Goal: Task Accomplishment & Management: Manage account settings

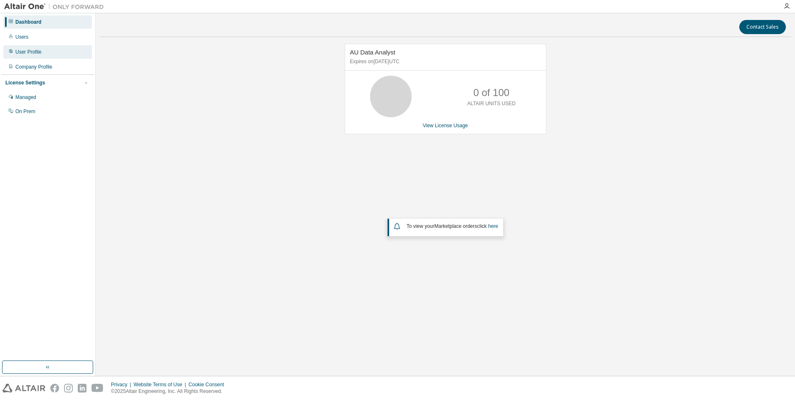
click at [30, 52] on div "User Profile" at bounding box center [28, 52] width 26 height 7
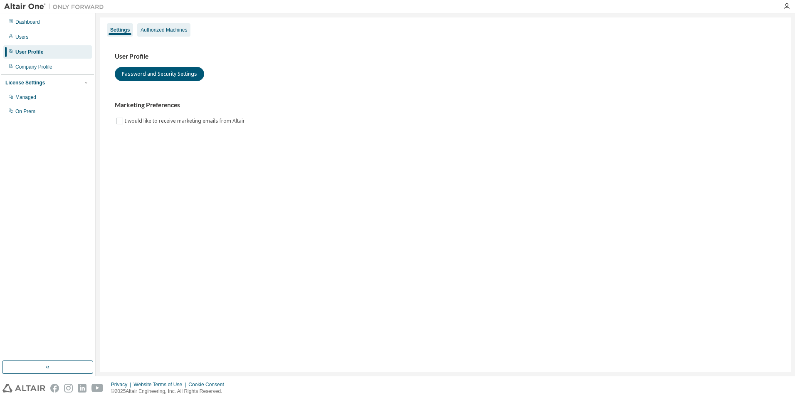
click at [156, 31] on div "Authorized Machines" at bounding box center [164, 30] width 47 height 7
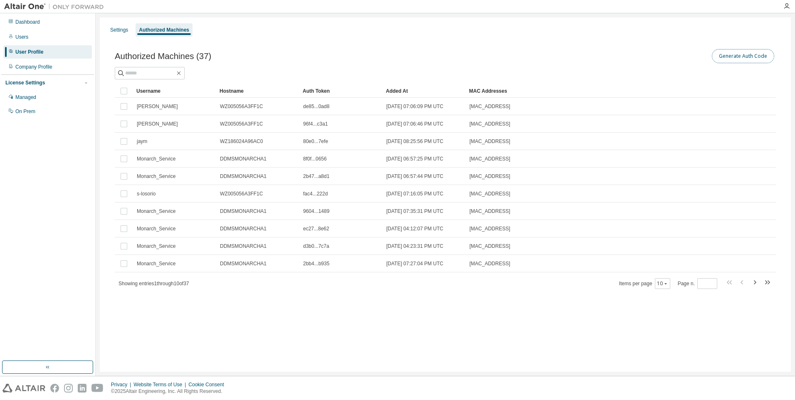
click at [734, 57] on button "Generate Auth Code" at bounding box center [743, 56] width 62 height 14
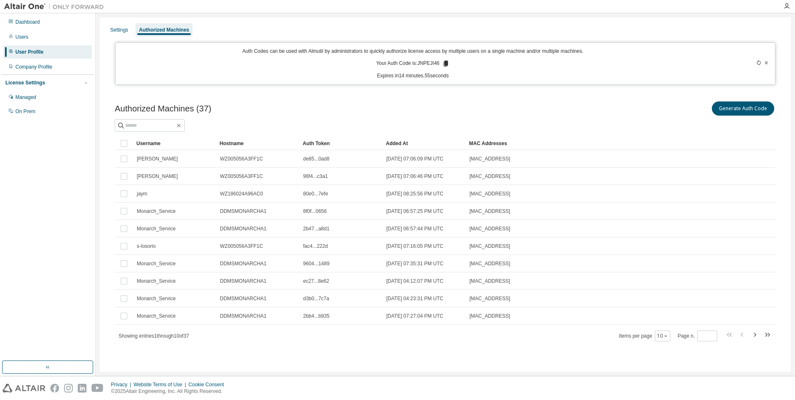
click at [444, 62] on icon at bounding box center [446, 64] width 5 height 6
